Goal: Book appointment/travel/reservation

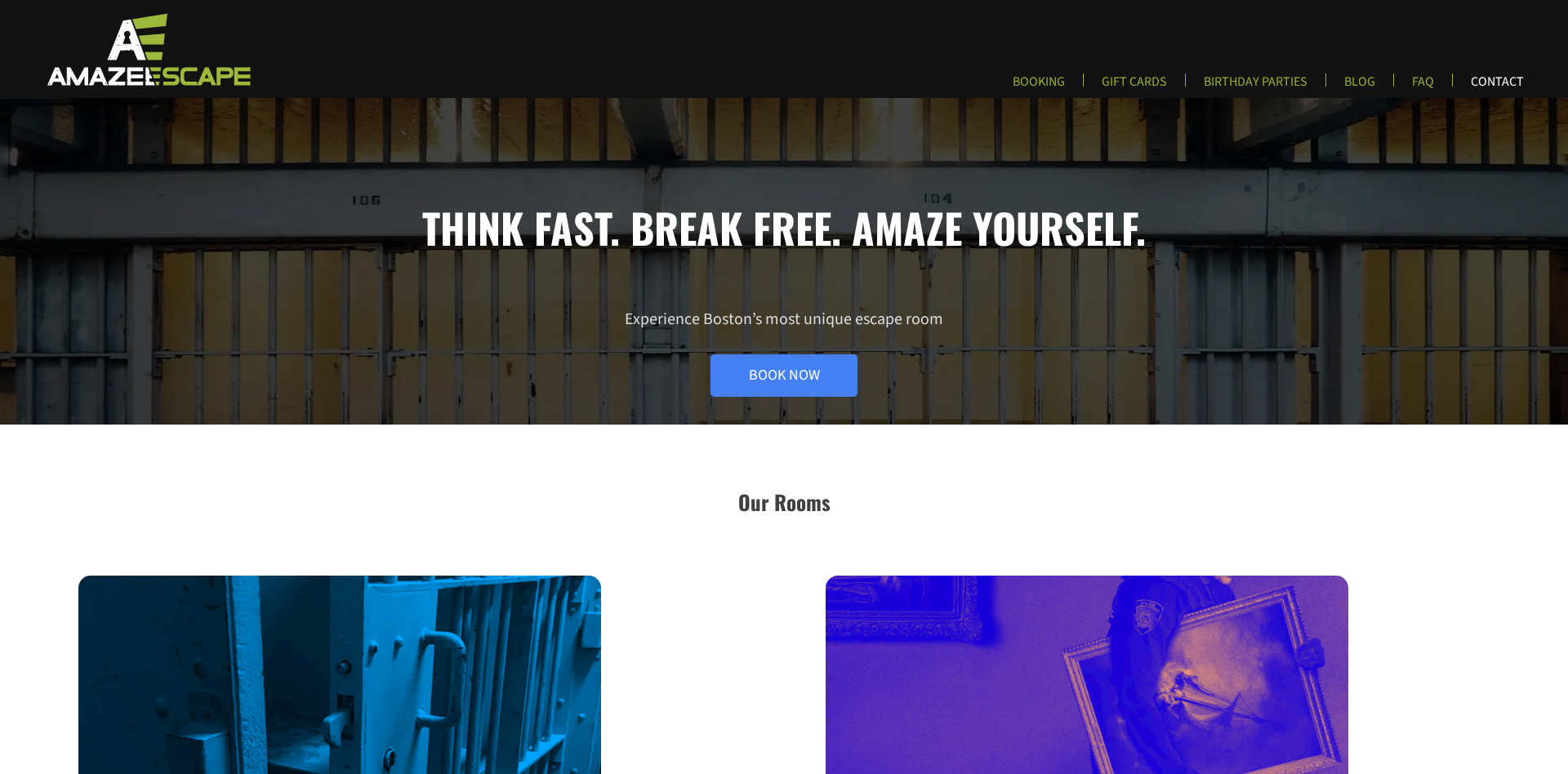
click at [1501, 81] on link "CONTACT" at bounding box center [1497, 87] width 79 height 27
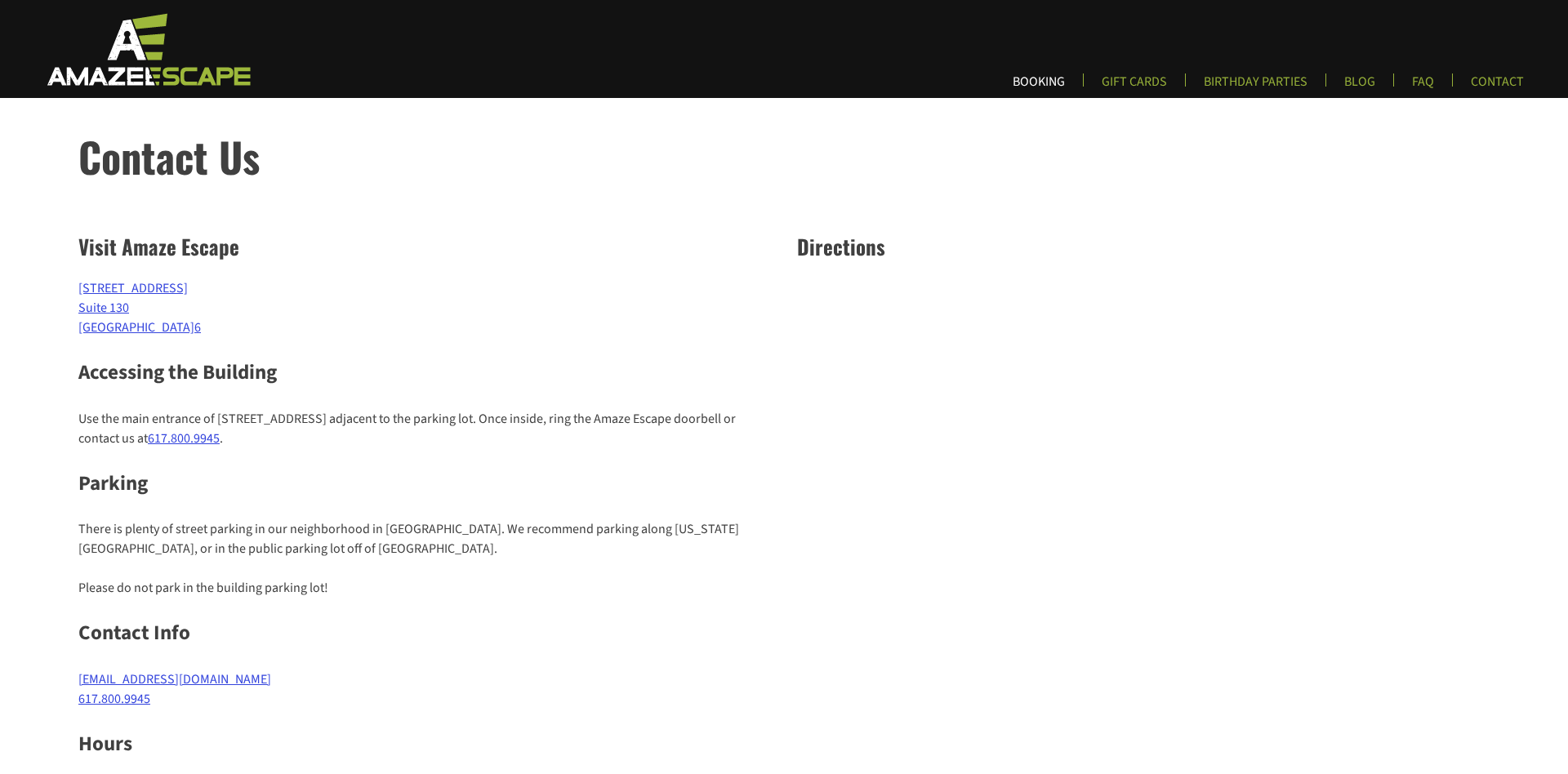
click at [1030, 80] on link "BOOKING" at bounding box center [1039, 87] width 78 height 27
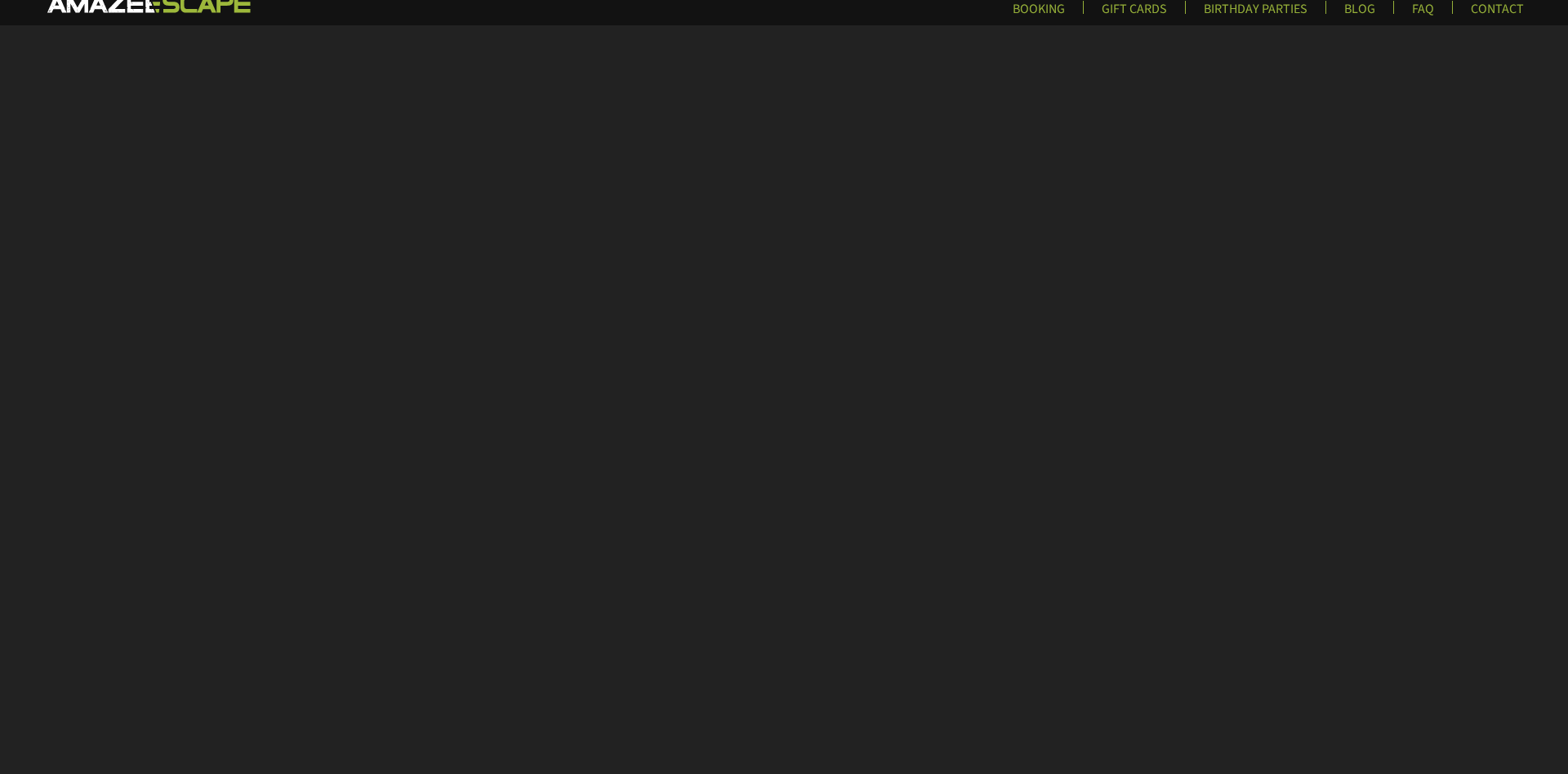
scroll to position [73, 0]
